Goal: Information Seeking & Learning: Learn about a topic

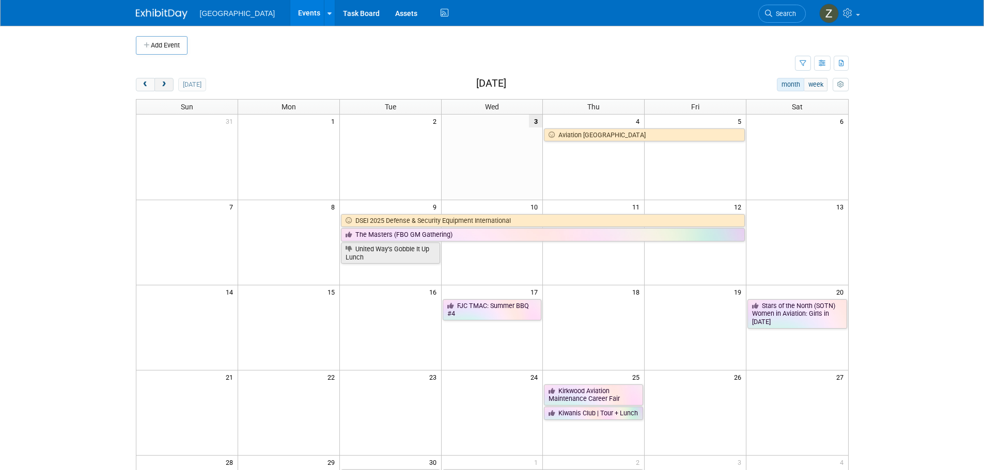
click at [168, 86] on button "next" at bounding box center [163, 84] width 19 height 13
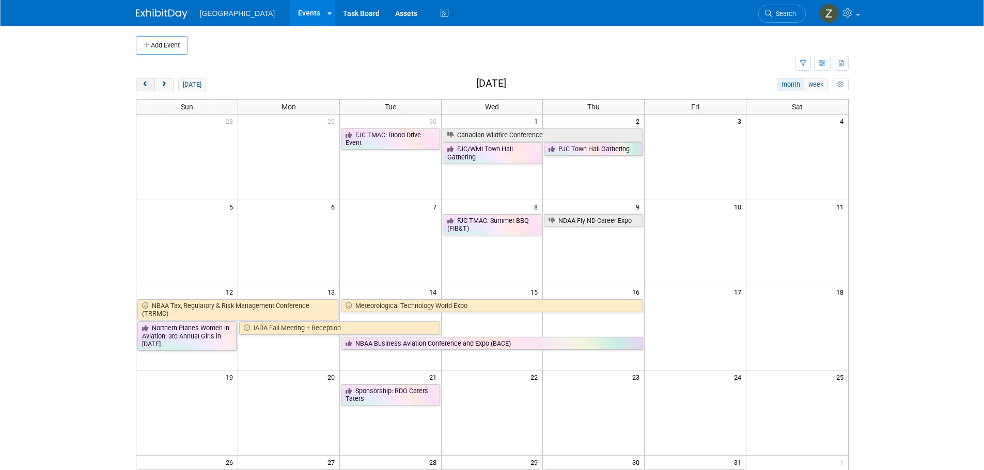
click at [152, 85] on button "prev" at bounding box center [145, 84] width 19 height 13
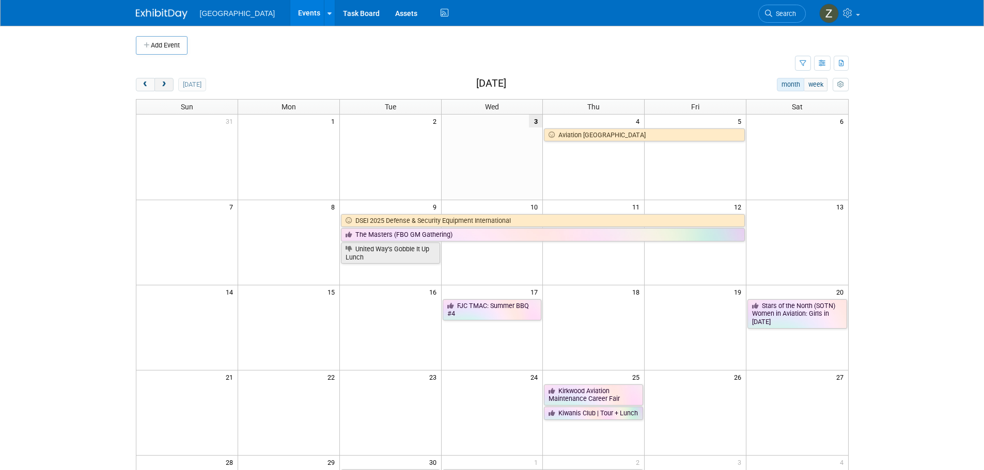
click at [168, 83] on button "next" at bounding box center [163, 84] width 19 height 13
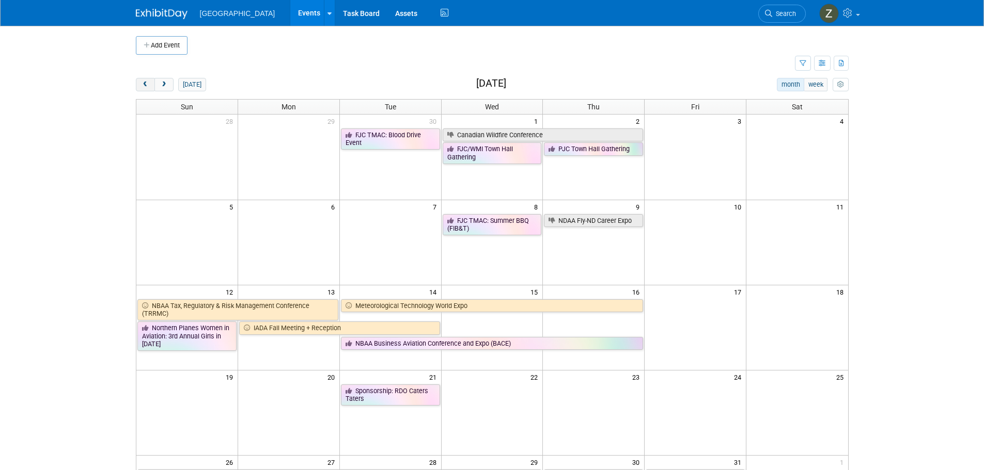
click at [148, 88] on button "prev" at bounding box center [145, 84] width 19 height 13
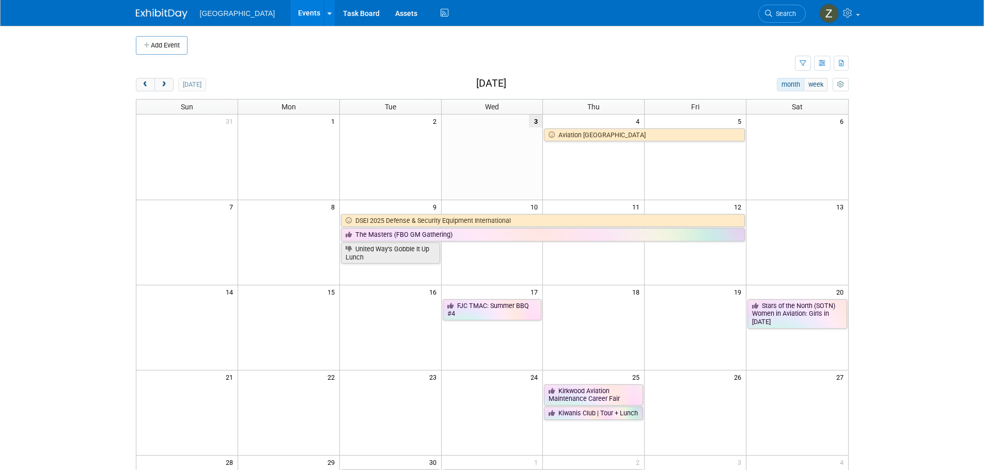
click at [171, 91] on button "next" at bounding box center [163, 84] width 19 height 13
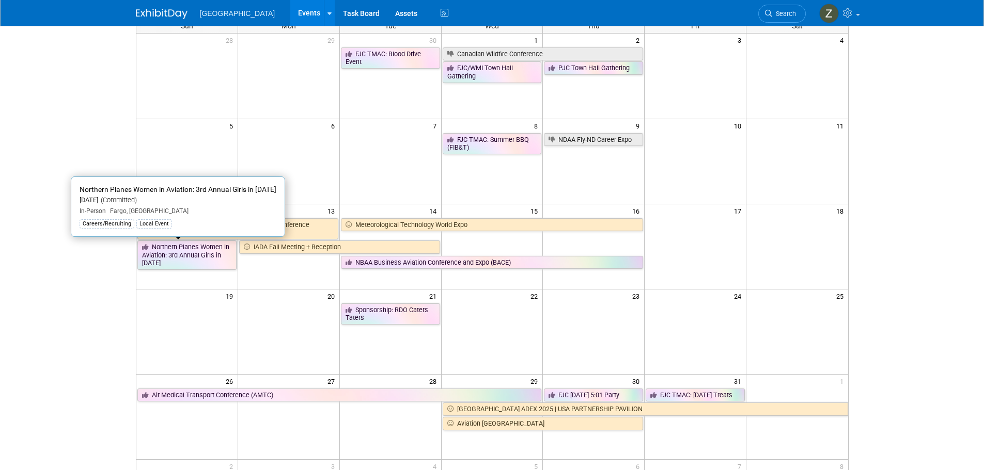
scroll to position [207, 0]
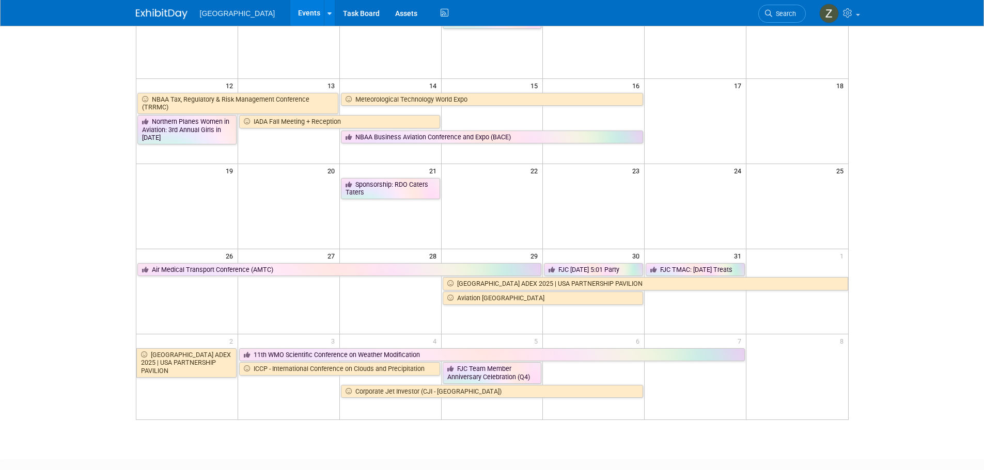
drag, startPoint x: 201, startPoint y: 332, endPoint x: 116, endPoint y: 258, distance: 112.0
click at [116, 258] on body "Fargo Jet Center Events Add Event Bulk Upload Events Shareable Event Boards Rec…" at bounding box center [492, 28] width 984 height 470
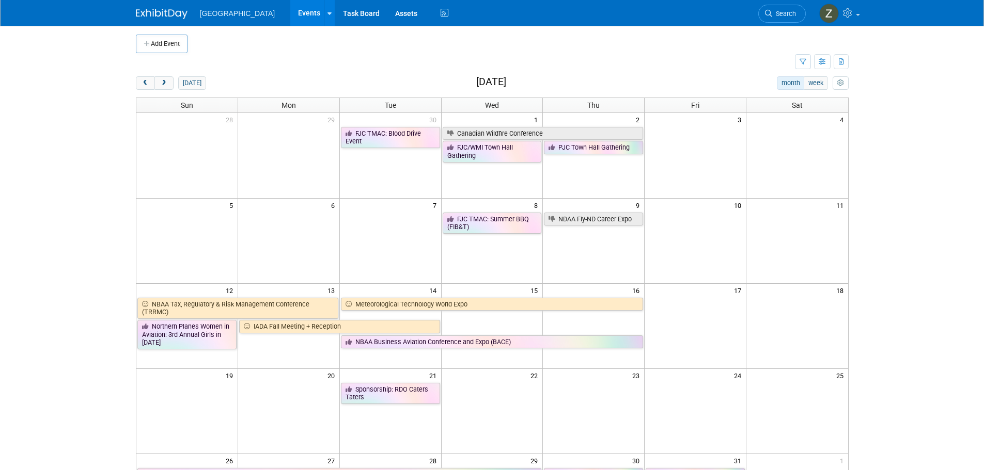
scroll to position [0, 0]
click at [144, 82] on span "prev" at bounding box center [146, 85] width 8 height 7
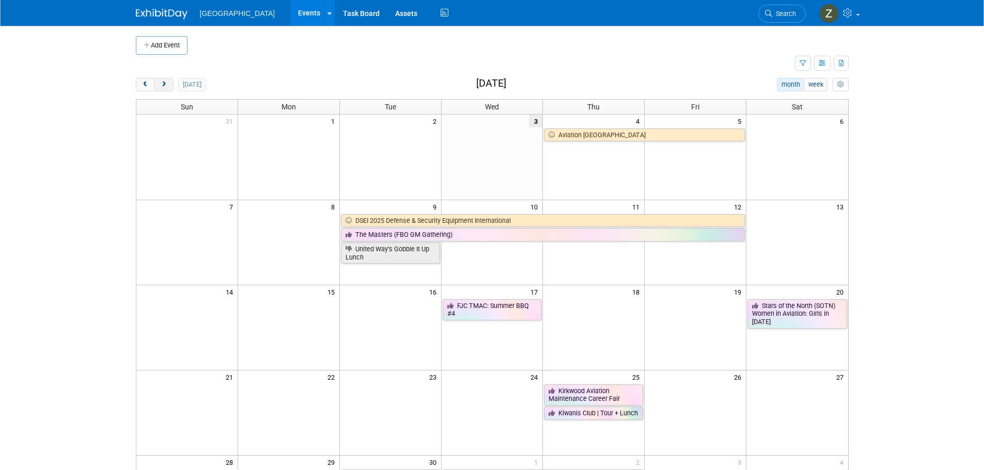
click at [161, 85] on span "next" at bounding box center [164, 85] width 8 height 7
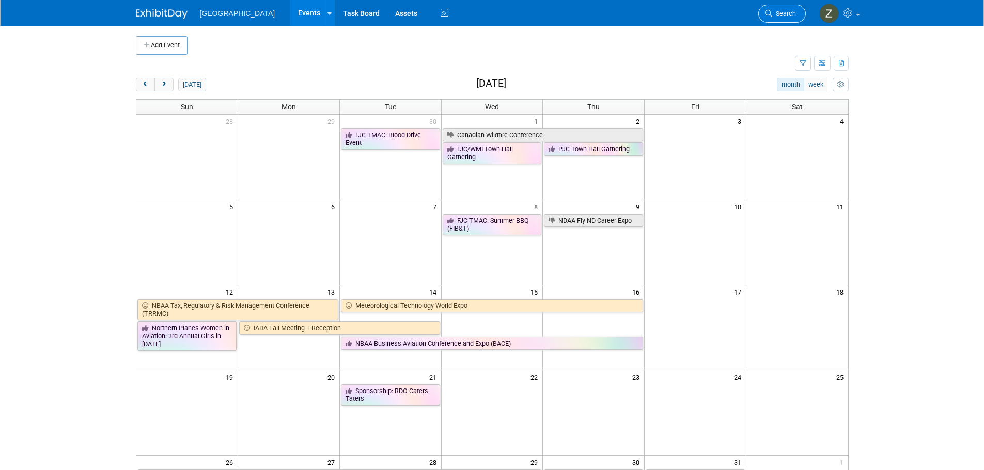
click at [781, 14] on span "Search" at bounding box center [784, 14] width 24 height 8
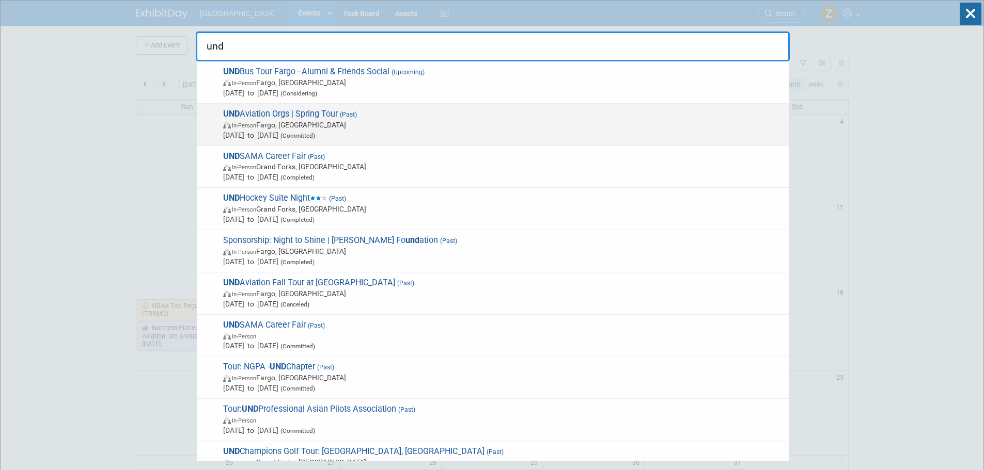
type input "und"
click at [394, 122] on span "In-Person Fargo, ND" at bounding box center [503, 125] width 560 height 10
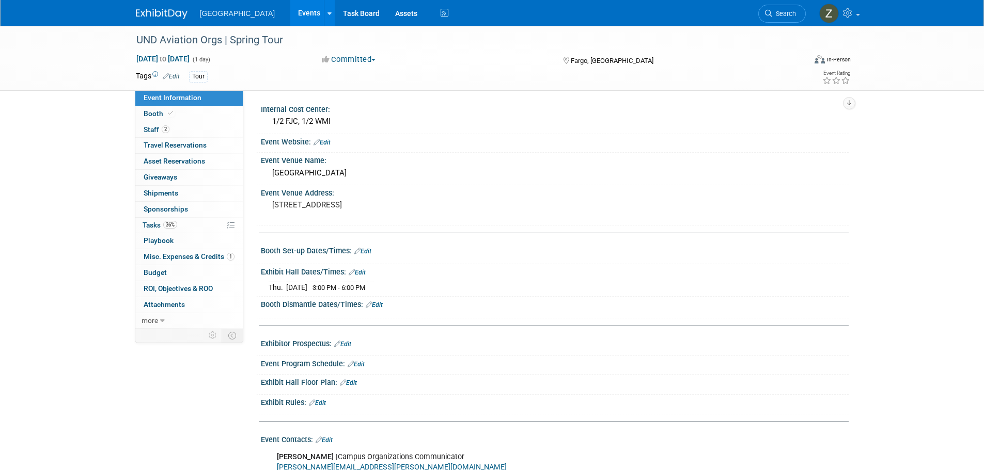
drag, startPoint x: 331, startPoint y: 289, endPoint x: 383, endPoint y: 287, distance: 51.7
click at [365, 287] on span "3:00 PM - 6:00 PM" at bounding box center [338, 288] width 53 height 8
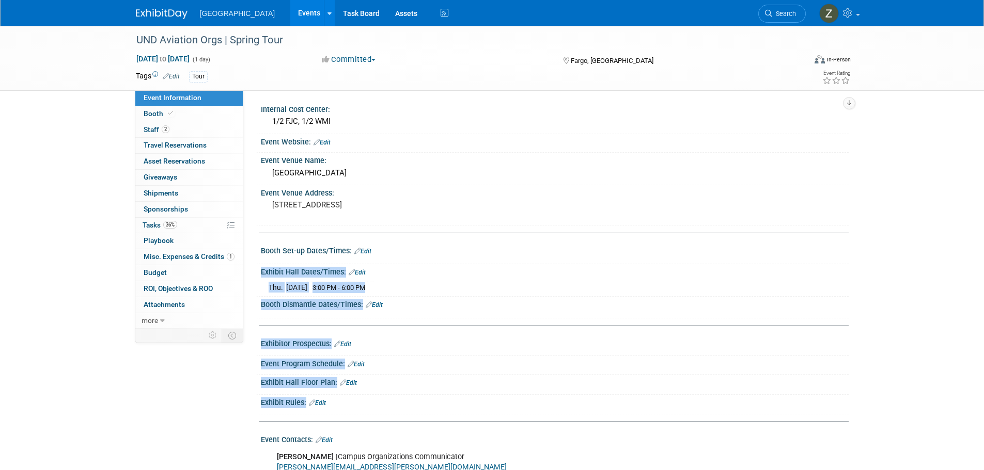
drag, startPoint x: 325, startPoint y: 420, endPoint x: 342, endPoint y: 456, distance: 39.5
click at [342, 456] on div "Internal Cost Center: 1/2 FJC, 1/2 WMI Event Website: Edit Event Venue Name: Fa…" at bounding box center [550, 441] width 582 height 679
click at [412, 289] on div "Thu. May 1, 2025 3:00 PM - 6:00 PM" at bounding box center [555, 286] width 572 height 14
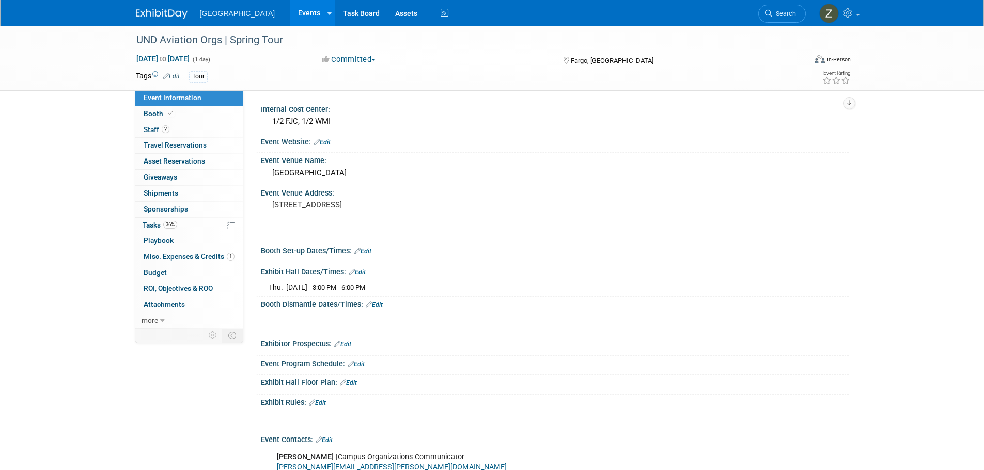
click at [290, 18] on link "Events" at bounding box center [309, 13] width 38 height 26
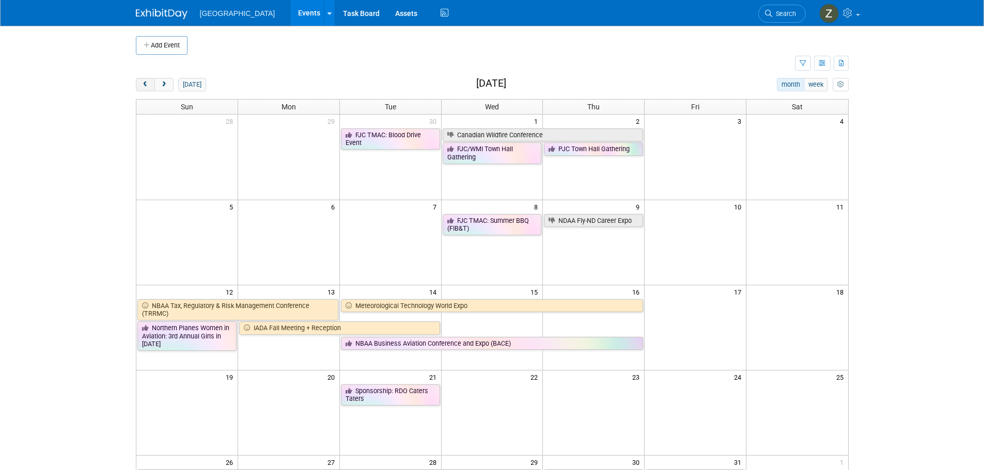
click at [139, 85] on button "prev" at bounding box center [145, 84] width 19 height 13
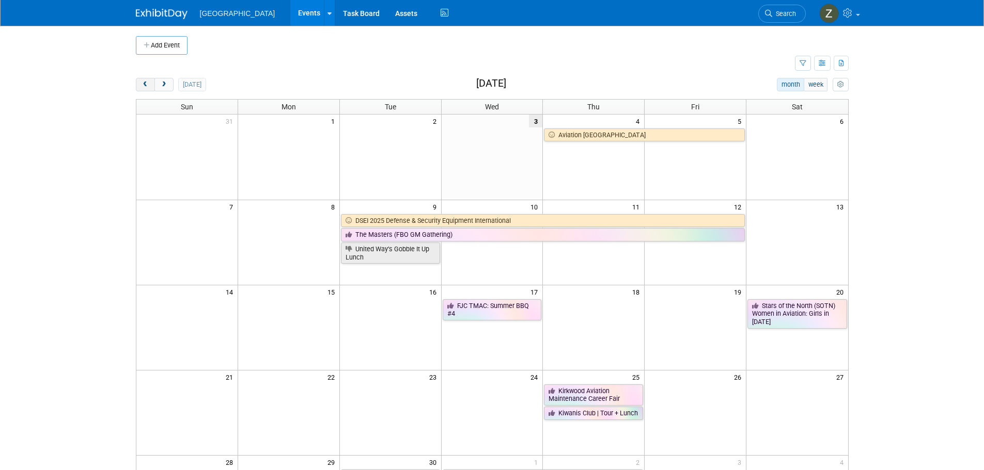
click at [139, 85] on button "prev" at bounding box center [145, 84] width 19 height 13
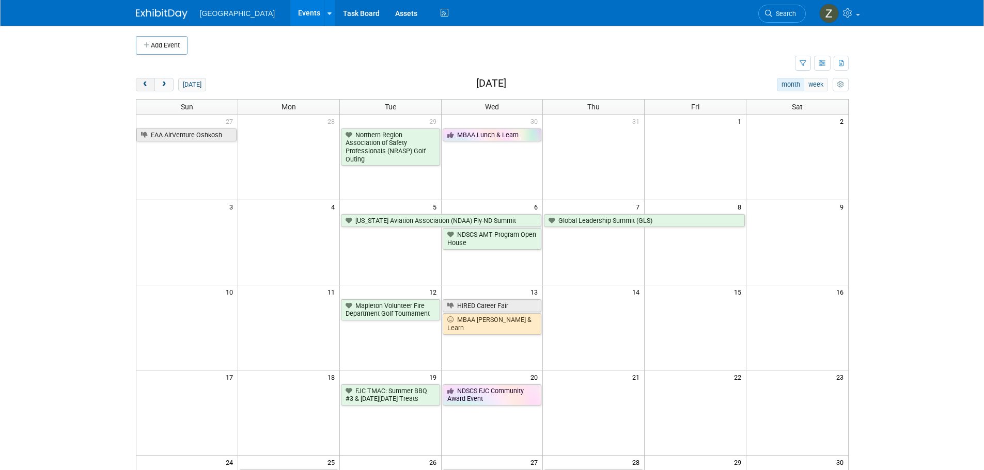
click at [139, 85] on button "prev" at bounding box center [145, 84] width 19 height 13
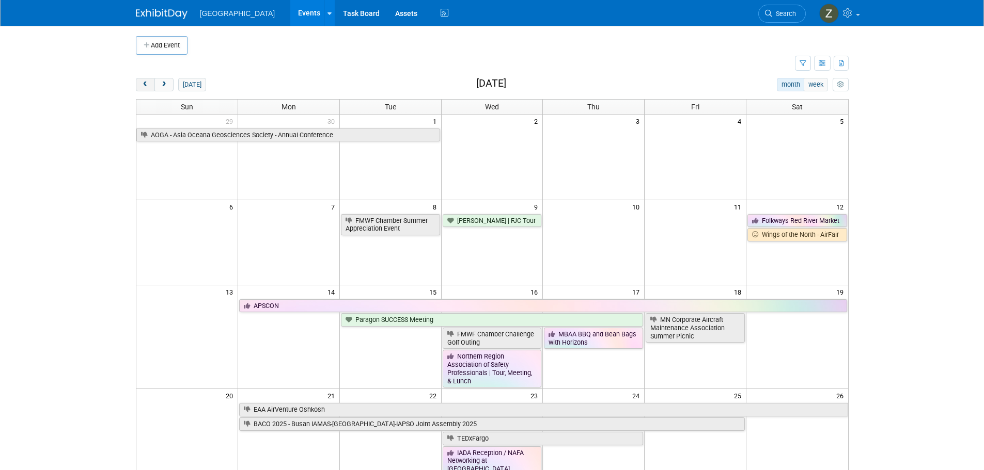
click at [139, 85] on button "prev" at bounding box center [145, 84] width 19 height 13
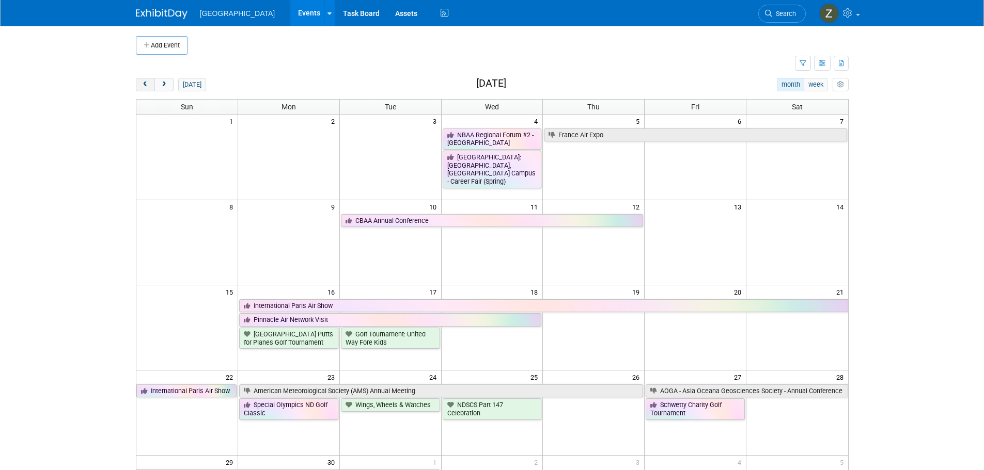
click at [139, 85] on button "prev" at bounding box center [145, 84] width 19 height 13
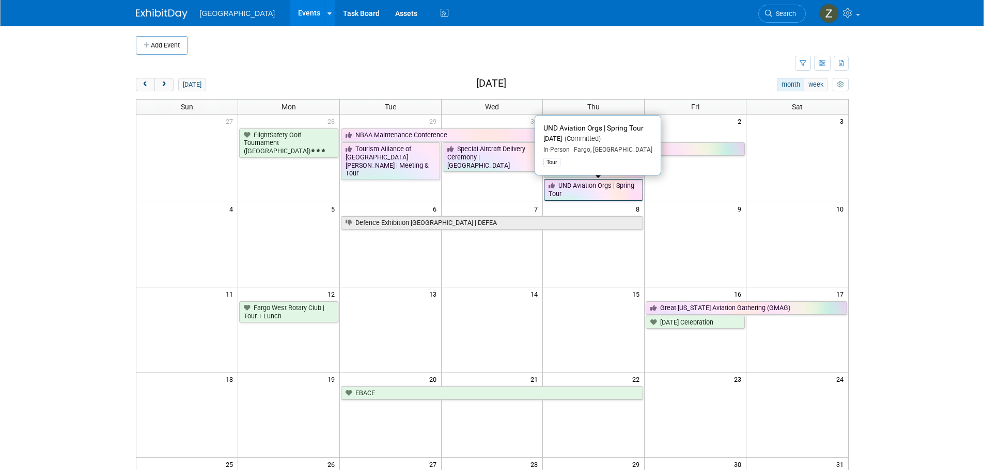
click at [595, 193] on link "UND Aviation Orgs | Spring Tour" at bounding box center [593, 189] width 99 height 21
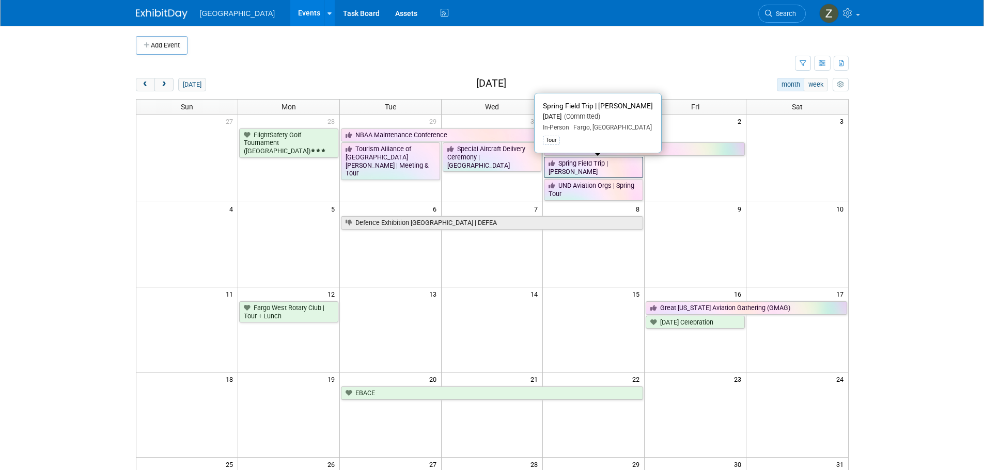
click at [602, 177] on link "Spring Field Trip | [PERSON_NAME]" at bounding box center [593, 167] width 99 height 21
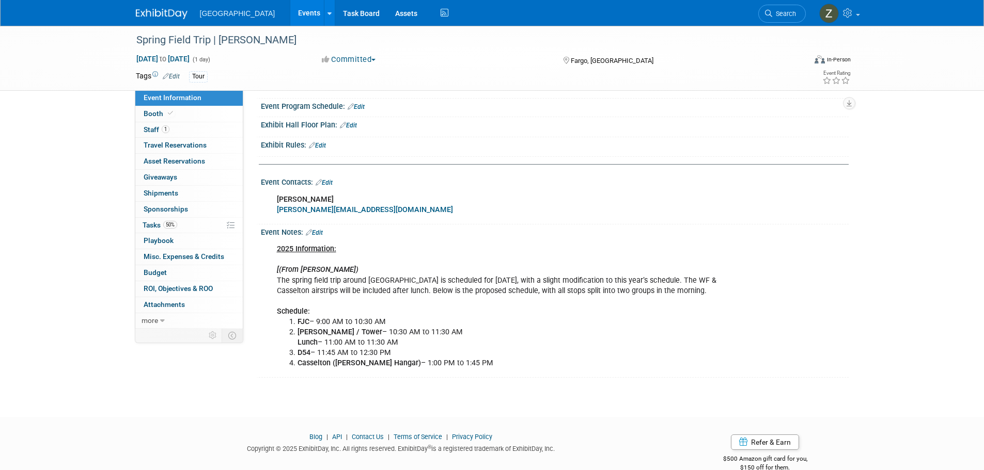
scroll to position [258, 0]
drag, startPoint x: 383, startPoint y: 280, endPoint x: 476, endPoint y: 280, distance: 93.0
click at [476, 280] on div "2025 Information: [(From [PERSON_NAME]) The spring field trip around [GEOGRAPHI…" at bounding box center [502, 306] width 465 height 135
click at [179, 122] on link "1 Staff 1" at bounding box center [188, 129] width 107 height 15
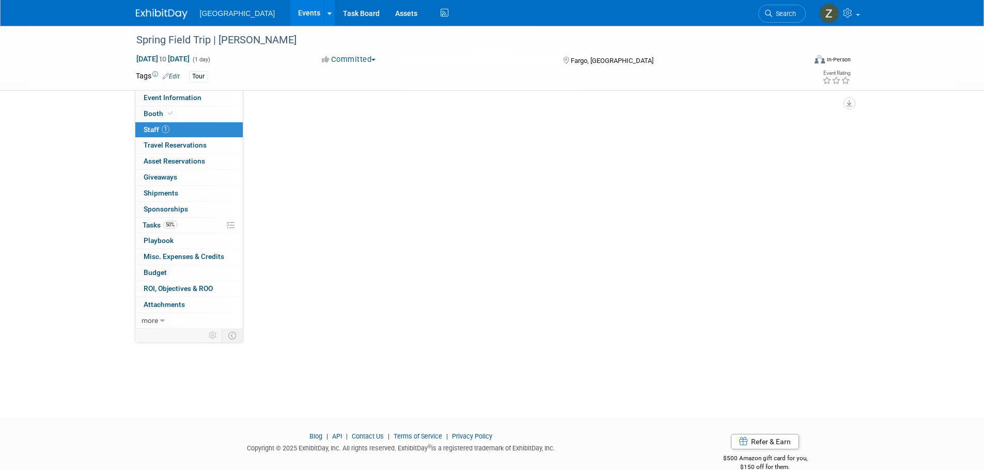
scroll to position [0, 0]
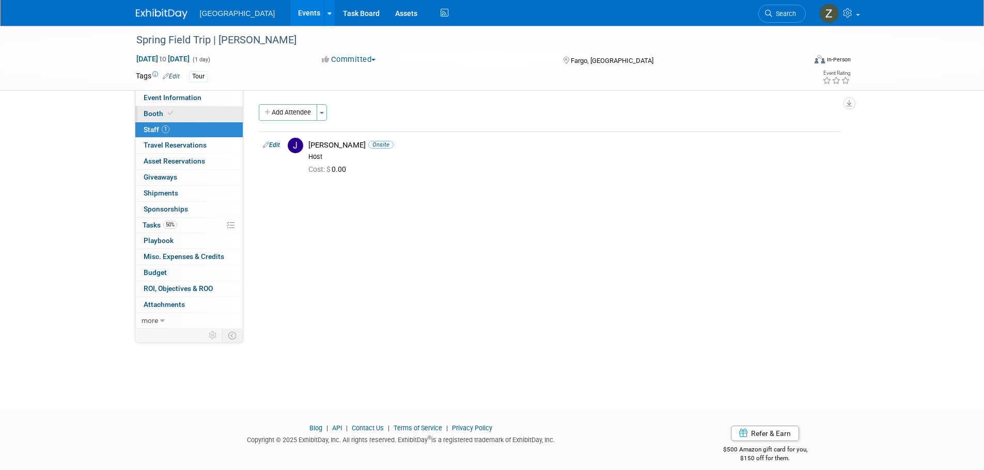
click at [180, 117] on link "Booth" at bounding box center [188, 113] width 107 height 15
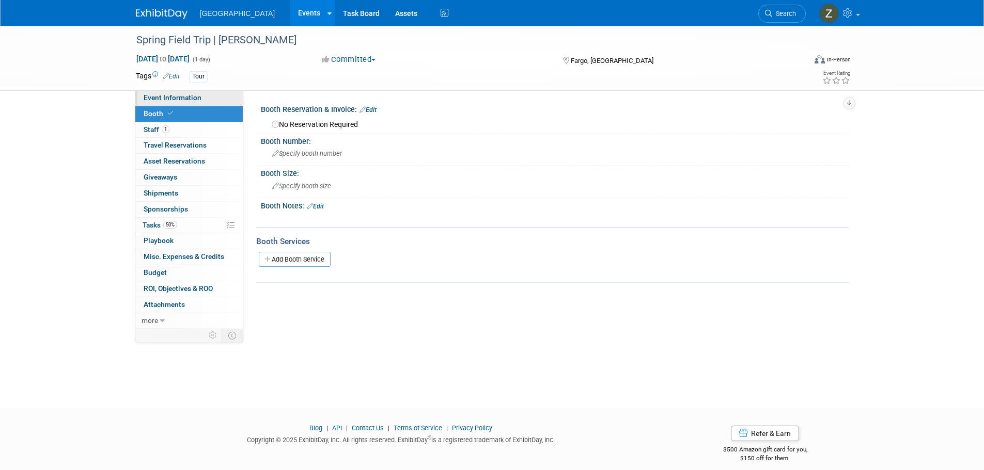
click at [179, 102] on link "Event Information" at bounding box center [188, 97] width 107 height 15
